Goal: Check status: Check status

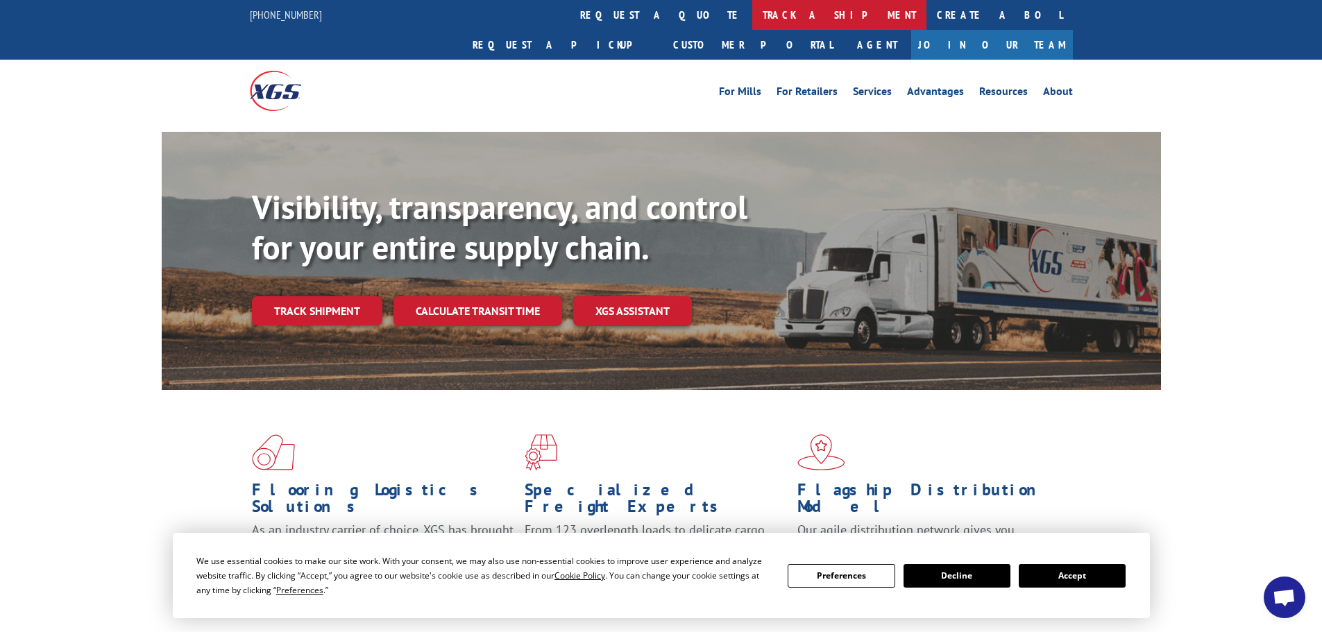
click at [752, 23] on link "track a shipment" at bounding box center [839, 15] width 174 height 30
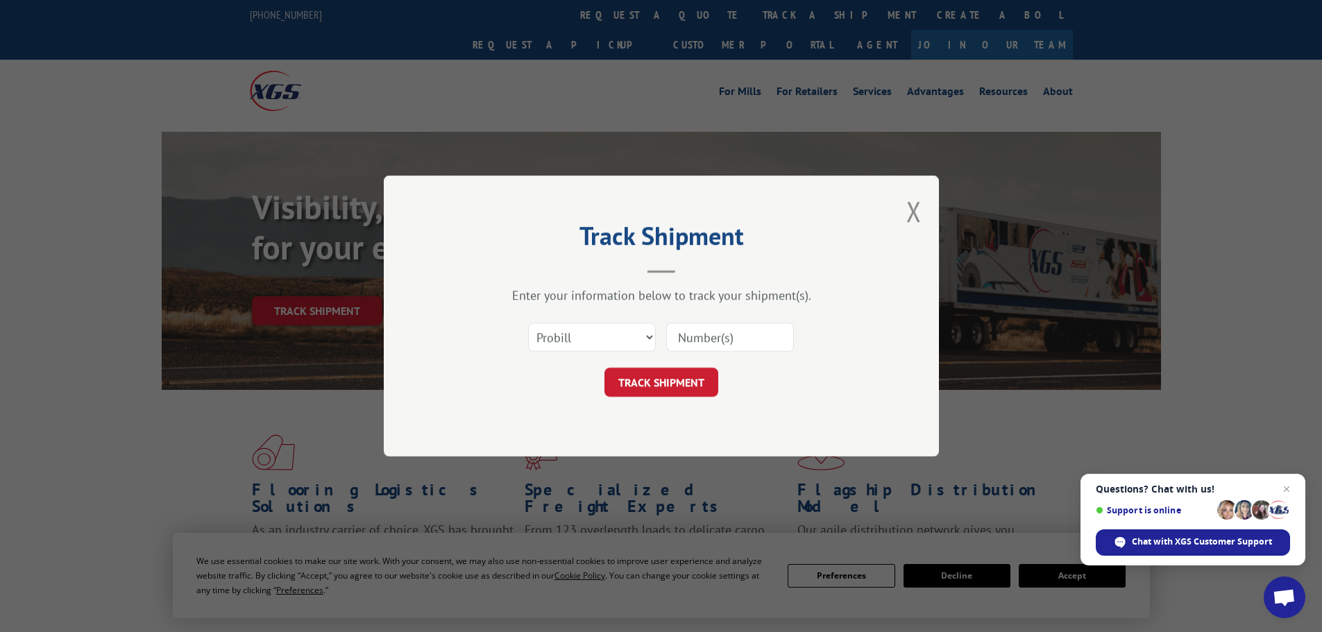
click at [702, 334] on input at bounding box center [730, 337] width 128 height 29
paste input "2849719"
type input "2849719"
click at [674, 398] on div "Track Shipment Enter your information below to track your shipment(s). Select c…" at bounding box center [661, 316] width 555 height 281
click at [662, 390] on button "TRACK SHIPMENT" at bounding box center [662, 382] width 114 height 29
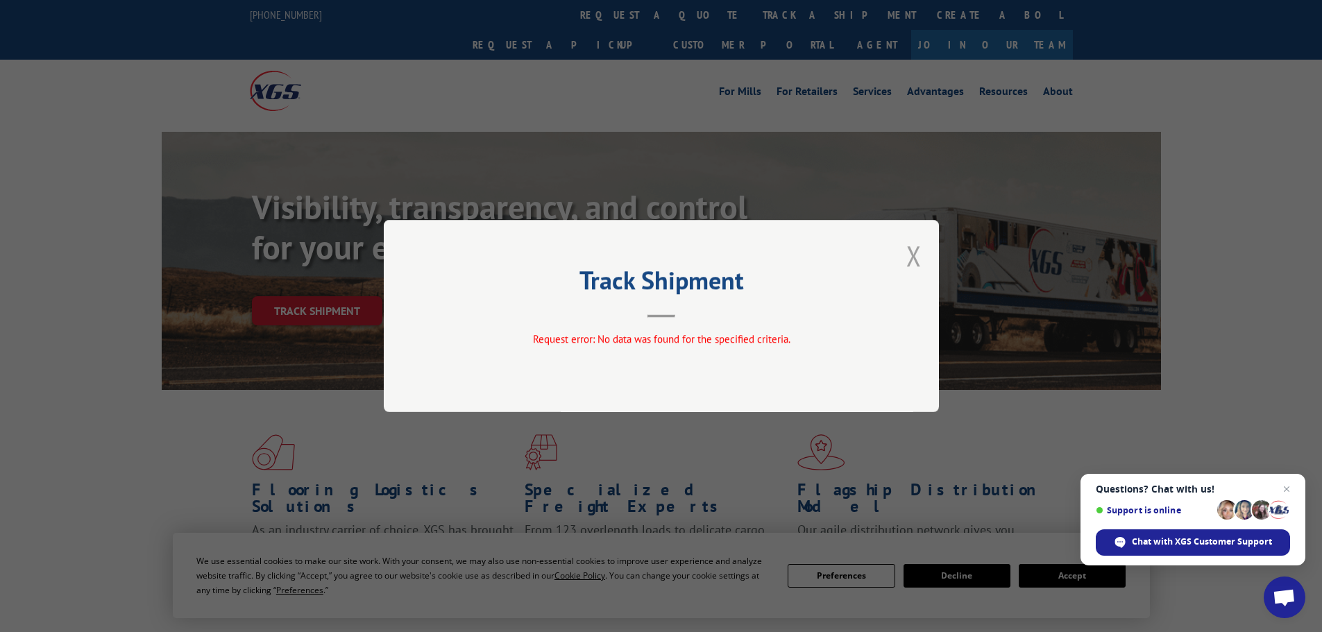
click at [910, 253] on button "Close modal" at bounding box center [914, 255] width 15 height 37
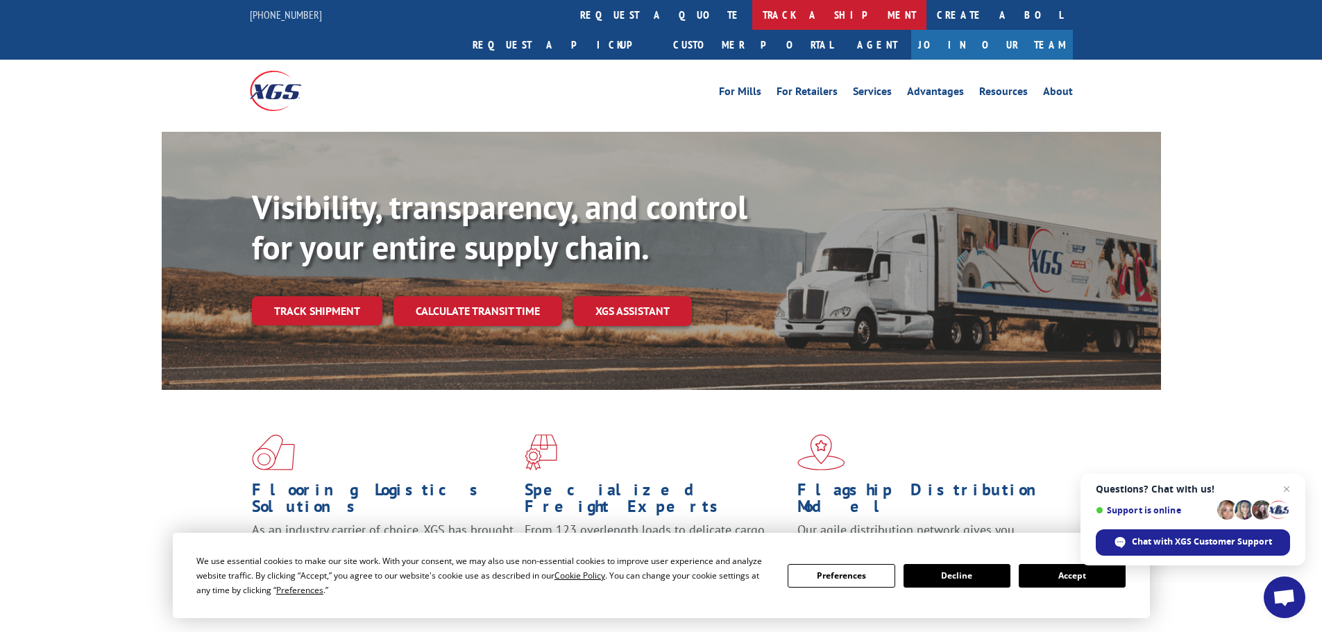
click at [752, 7] on link "track a shipment" at bounding box center [839, 15] width 174 height 30
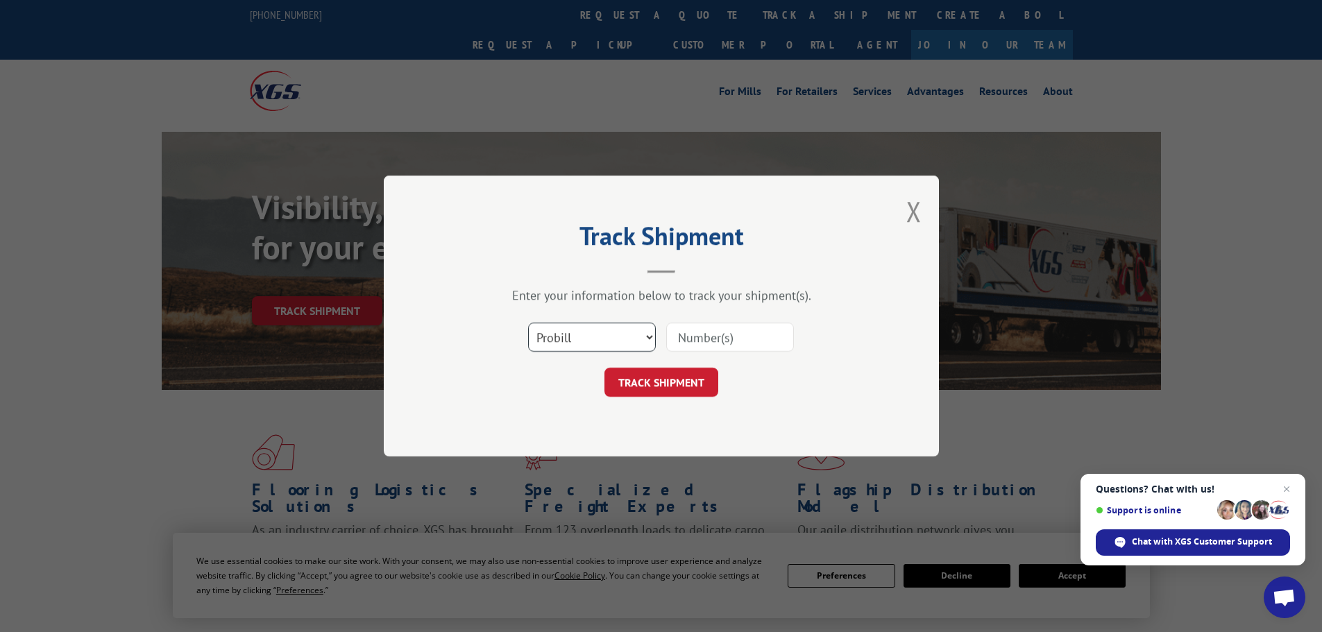
click at [565, 344] on select "Select category... Probill BOL PO" at bounding box center [592, 337] width 128 height 29
select select "bol"
click at [528, 323] on select "Select category... Probill BOL PO" at bounding box center [592, 337] width 128 height 29
click at [708, 335] on input at bounding box center [730, 337] width 128 height 29
paste input "2849719"
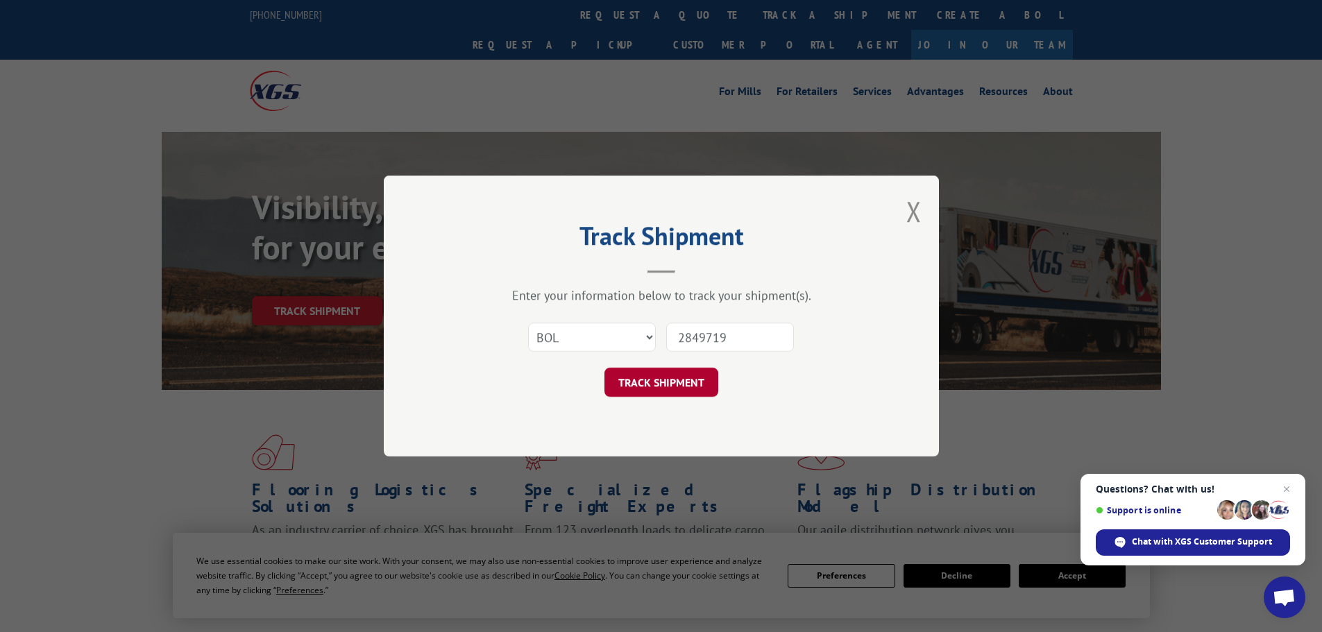
type input "2849719"
click at [692, 396] on button "TRACK SHIPMENT" at bounding box center [662, 382] width 114 height 29
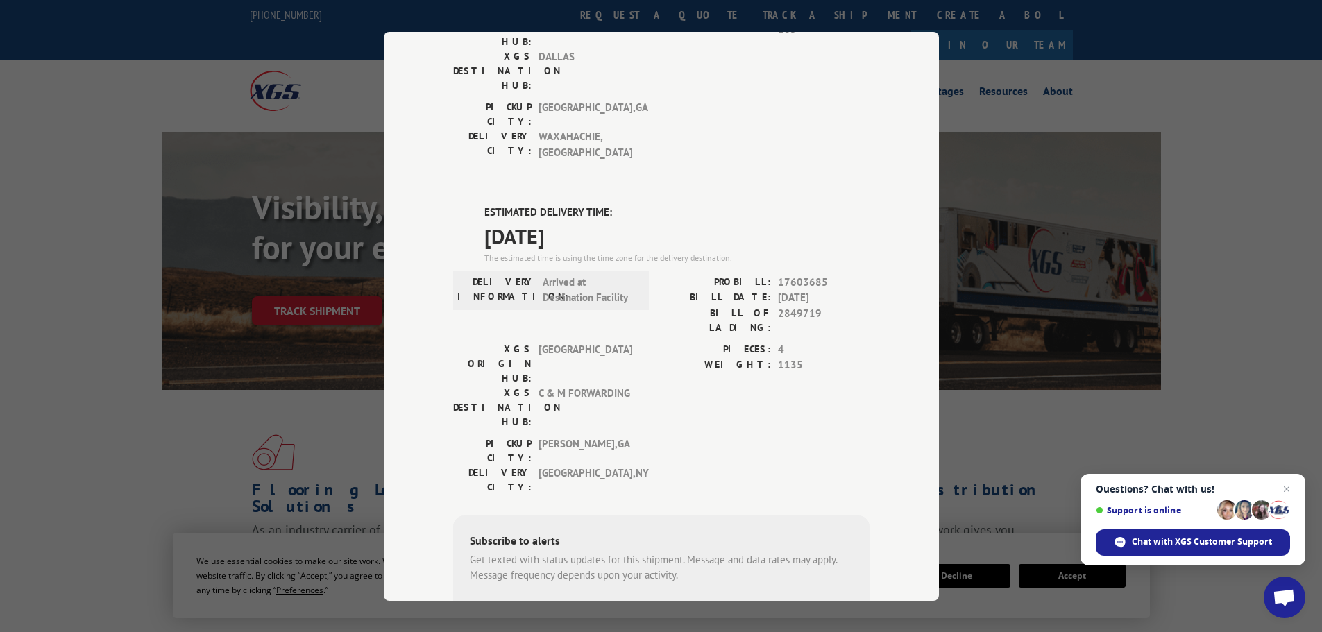
scroll to position [278, 0]
